Goal: Navigation & Orientation: Find specific page/section

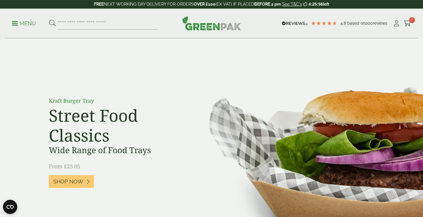
click at [8, 21] on div "Menu 4.8 Based on 200 reviews My Account" at bounding box center [211, 24] width 413 height 30
click at [11, 22] on div "Menu 4.8 Based on 200 reviews My Account" at bounding box center [211, 24] width 413 height 30
click at [15, 24] on p "Menu" at bounding box center [24, 23] width 24 height 7
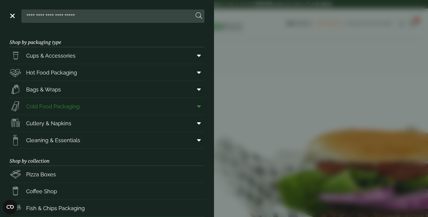
click at [77, 110] on span "Cold Food Packaging" at bounding box center [52, 107] width 53 height 8
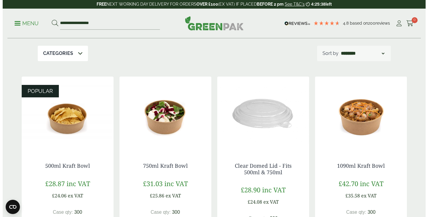
scroll to position [85, 0]
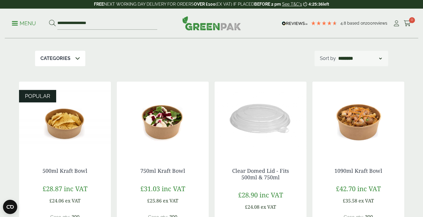
click at [14, 24] on link "Menu" at bounding box center [24, 23] width 24 height 6
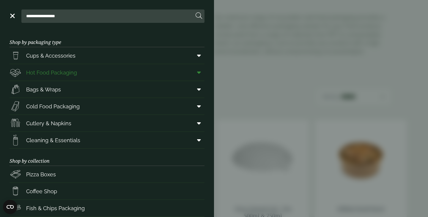
click at [197, 73] on icon at bounding box center [199, 73] width 4 height 6
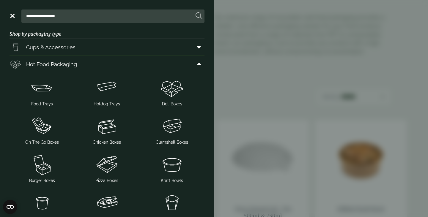
scroll to position [31, 0]
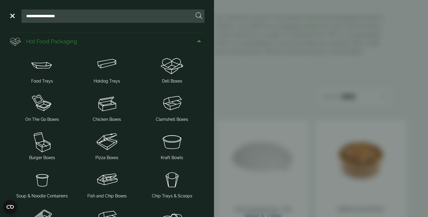
click at [197, 40] on icon at bounding box center [199, 41] width 4 height 6
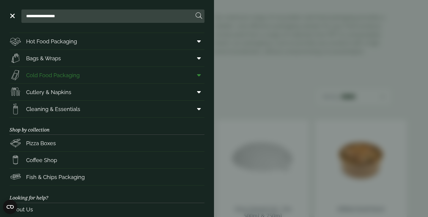
click at [197, 74] on icon at bounding box center [199, 75] width 4 height 6
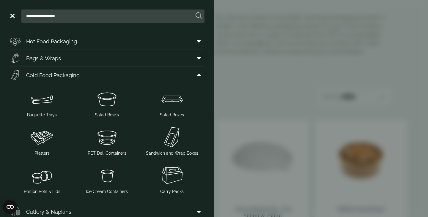
scroll to position [90, 0]
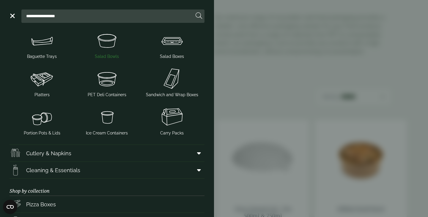
click at [106, 46] on img at bounding box center [107, 41] width 60 height 24
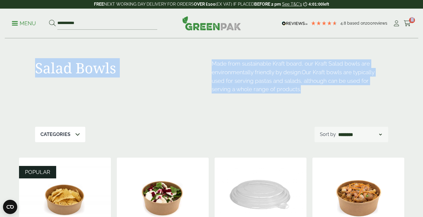
drag, startPoint x: 423, startPoint y: 38, endPoint x: 428, endPoint y: 97, distance: 59.1
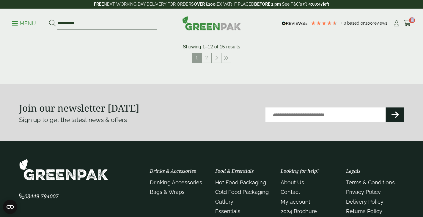
scroll to position [733, 0]
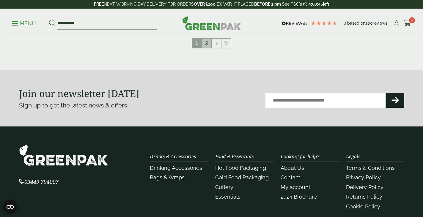
click at [203, 45] on ul "1 2" at bounding box center [212, 43] width 40 height 10
copy span
click at [204, 45] on link "2" at bounding box center [207, 44] width 10 height 10
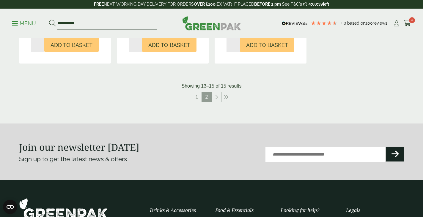
scroll to position [286, 0]
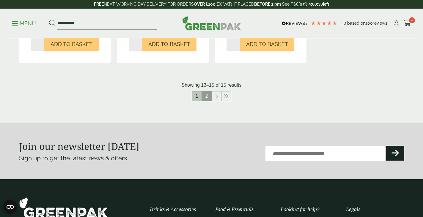
click at [196, 95] on link "1" at bounding box center [197, 97] width 10 height 10
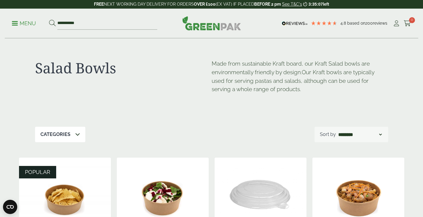
click at [14, 23] on span at bounding box center [15, 23] width 6 height 1
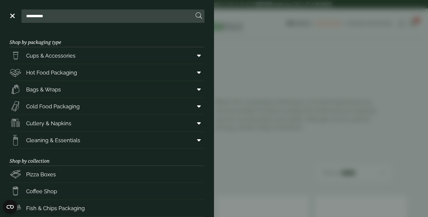
click at [274, 46] on aside "**********" at bounding box center [214, 108] width 428 height 217
